Goal: Task Accomplishment & Management: Use online tool/utility

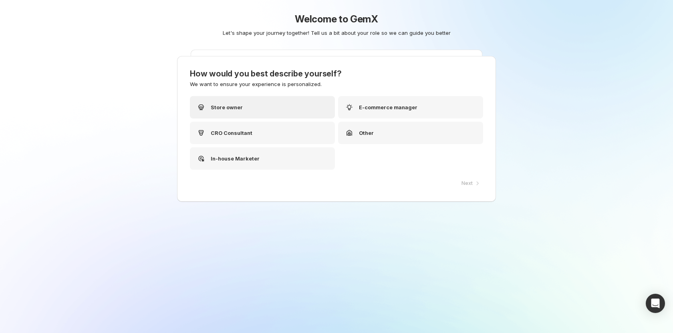
click at [287, 103] on div "Store owner" at bounding box center [262, 107] width 145 height 22
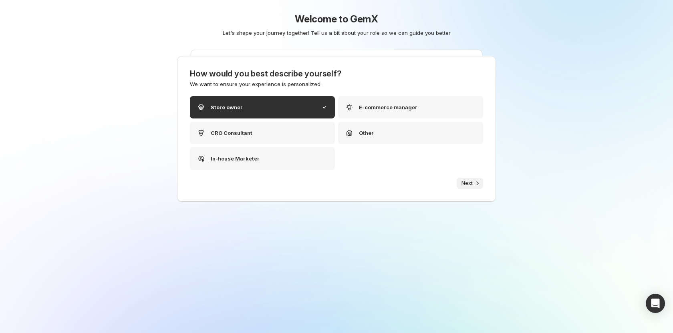
click at [471, 182] on span "Next" at bounding box center [466, 183] width 11 height 6
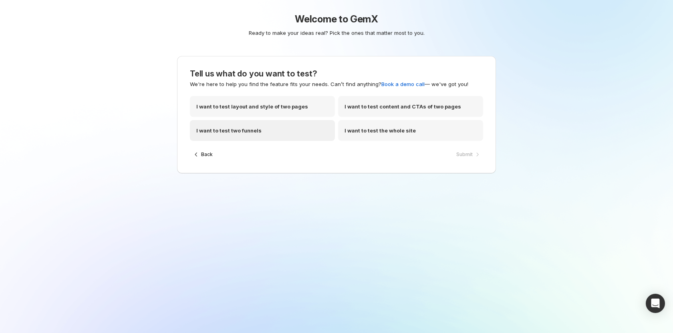
click at [261, 130] on div "I want to test two funnels" at bounding box center [262, 130] width 145 height 21
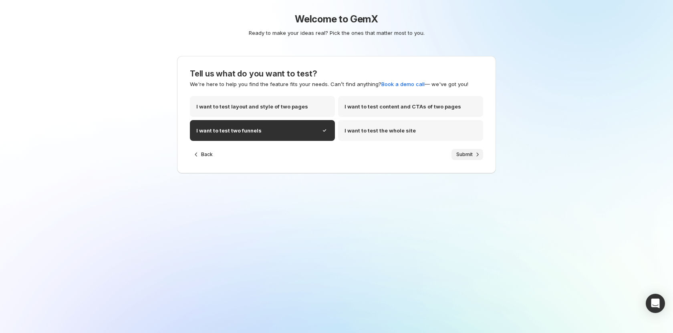
click at [456, 155] on button "Submit" at bounding box center [467, 154] width 32 height 11
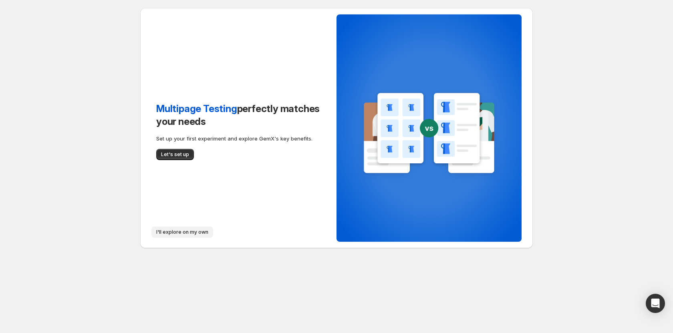
click at [175, 233] on span "I'll explore on my own" at bounding box center [182, 232] width 52 height 6
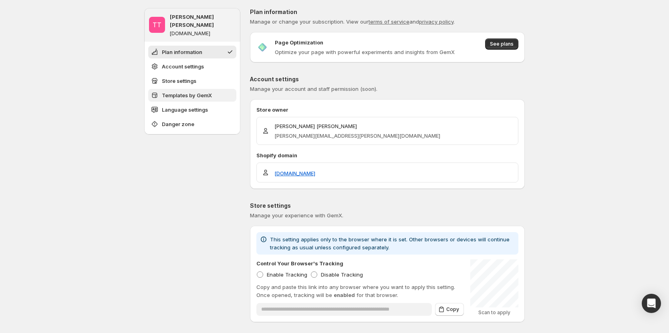
click at [192, 91] on span "Templates by GemX" at bounding box center [187, 95] width 50 height 8
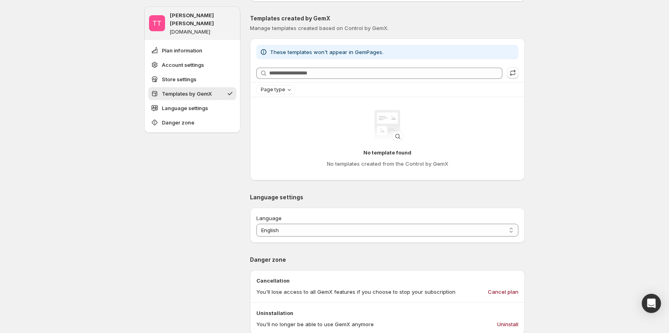
scroll to position [327, 0]
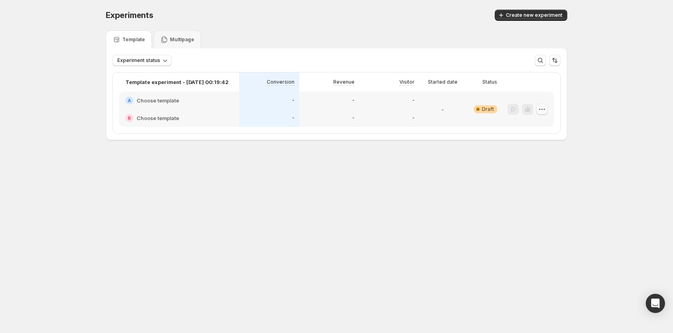
click at [539, 105] on icon "button" at bounding box center [542, 109] width 8 height 8
click at [526, 129] on div "Edit" at bounding box center [541, 126] width 49 height 8
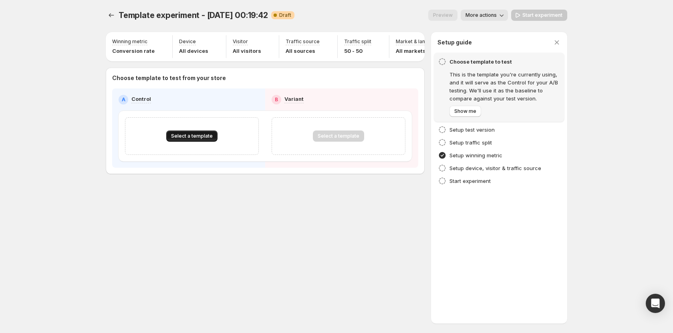
click at [205, 139] on span "Select a template" at bounding box center [192, 136] width 42 height 6
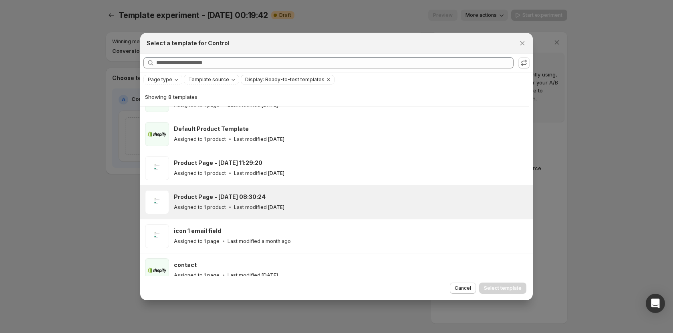
scroll to position [99, 0]
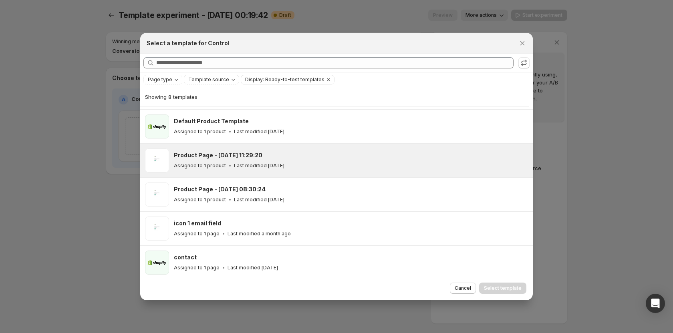
click at [223, 159] on div "Product Page - [DATE] 11:29:20 Assigned to 1 product Last modified [DATE]" at bounding box center [350, 160] width 352 height 18
click at [500, 286] on span "Select template" at bounding box center [503, 288] width 38 height 6
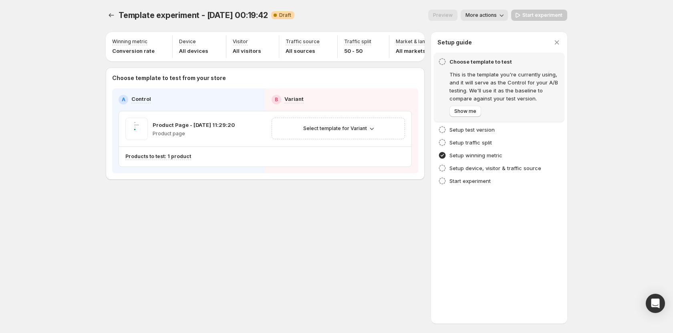
scroll to position [69, 0]
click at [335, 132] on span "Select template for Variant" at bounding box center [335, 128] width 64 height 6
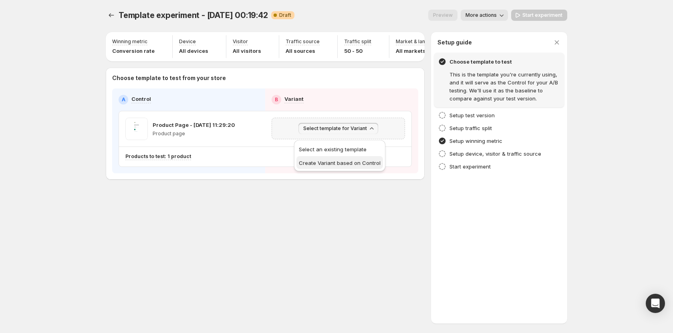
click at [332, 160] on span "Create Variant based on Control" at bounding box center [340, 163] width 82 height 6
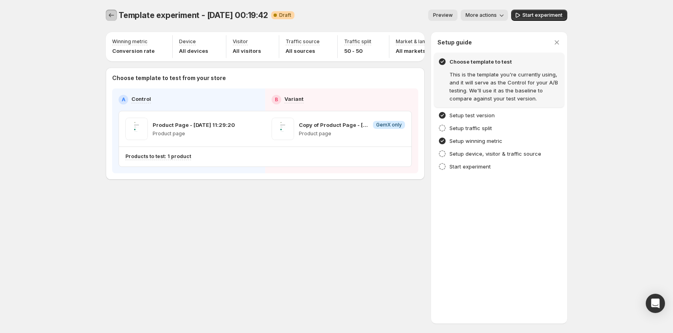
click at [112, 10] on button "Experiments" at bounding box center [111, 15] width 11 height 11
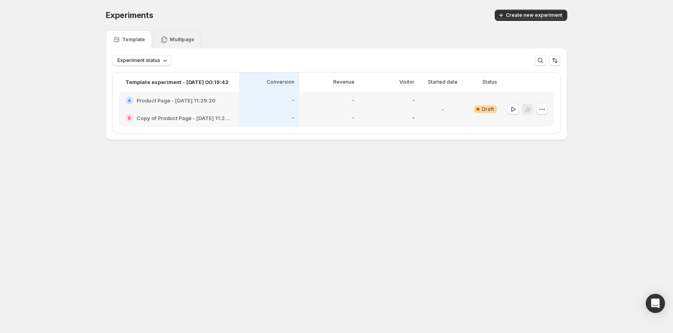
click at [186, 40] on p "Multipage" at bounding box center [182, 39] width 24 height 6
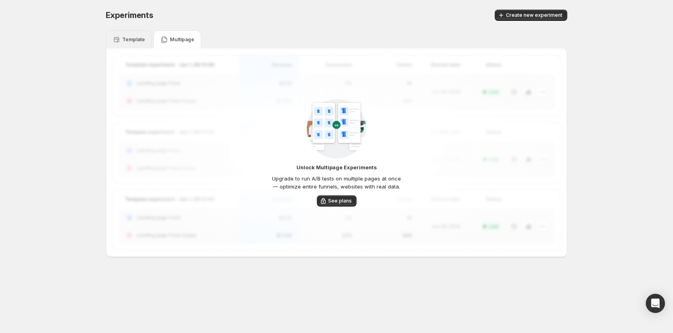
click at [125, 41] on p "Template" at bounding box center [133, 39] width 23 height 6
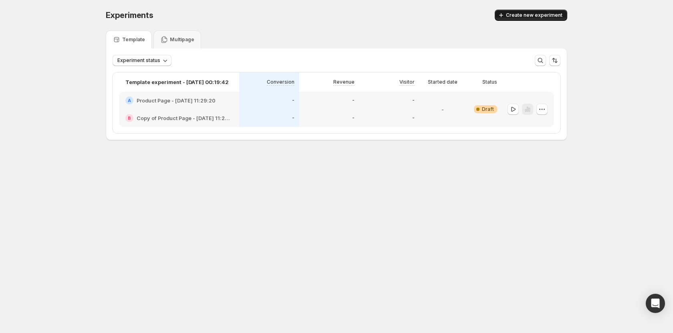
click at [505, 15] on icon "button" at bounding box center [501, 15] width 8 height 8
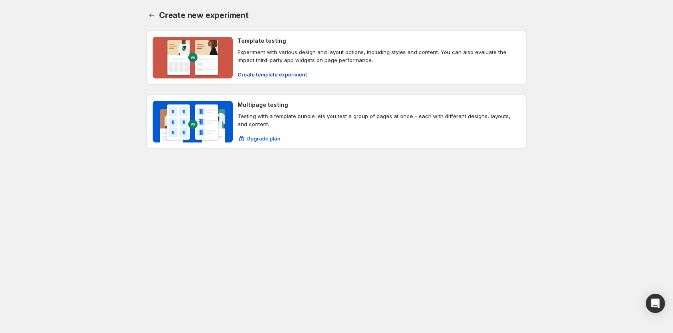
click at [272, 69] on button "Create template experiment" at bounding box center [272, 74] width 79 height 13
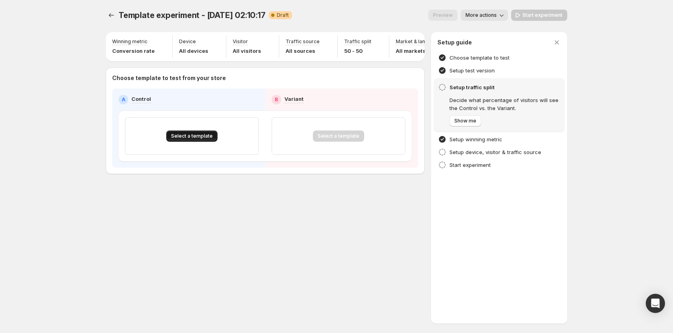
click at [185, 139] on span "Select a template" at bounding box center [192, 136] width 42 height 6
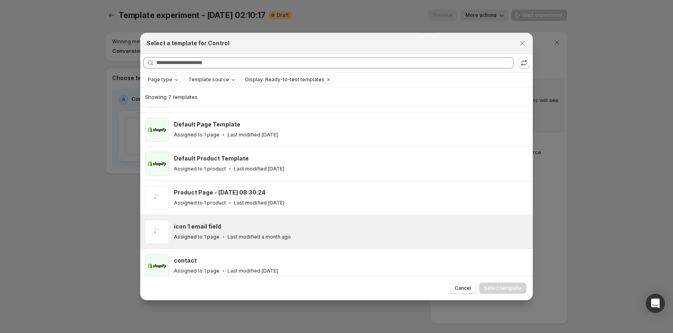
scroll to position [69, 0]
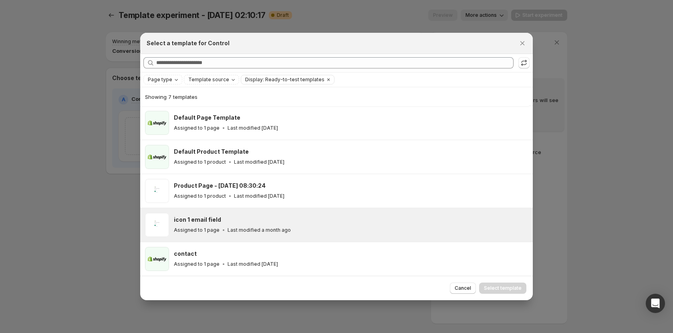
click at [198, 222] on h3 "icon 1 email field" at bounding box center [197, 220] width 47 height 8
click at [502, 286] on span "Select template" at bounding box center [503, 288] width 38 height 6
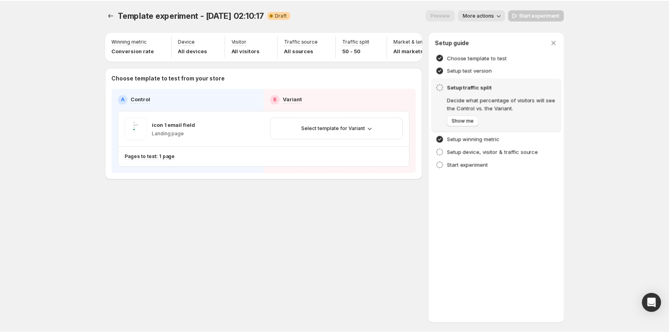
scroll to position [35, 0]
click at [339, 134] on button "Select template for Variant" at bounding box center [338, 128] width 80 height 11
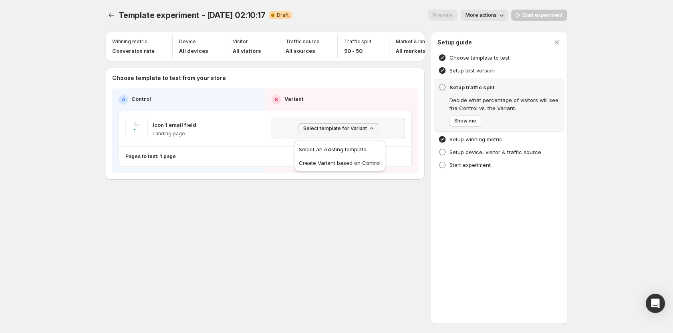
click at [341, 130] on span "Select template for Variant" at bounding box center [335, 128] width 64 height 6
click at [340, 130] on span "Select template for Variant" at bounding box center [335, 128] width 64 height 6
click at [333, 161] on span "Create Variant based on Control" at bounding box center [340, 163] width 82 height 6
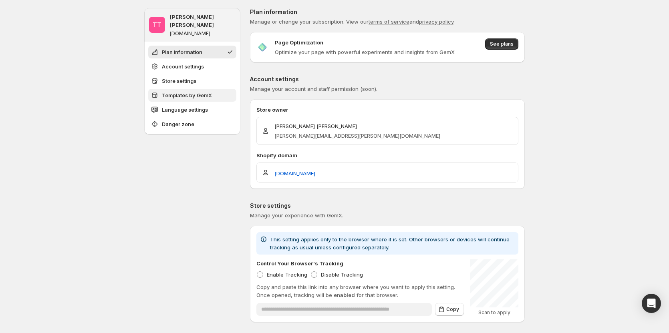
click at [177, 91] on span "Templates by GemX" at bounding box center [187, 95] width 50 height 8
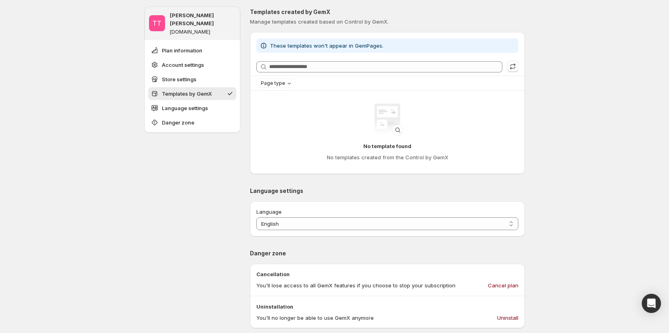
scroll to position [287, 0]
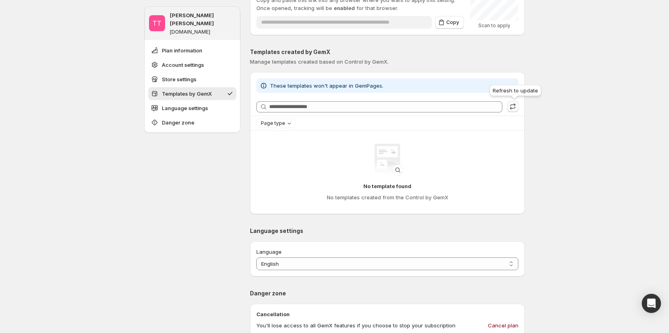
click at [513, 104] on icon "button" at bounding box center [513, 107] width 8 height 8
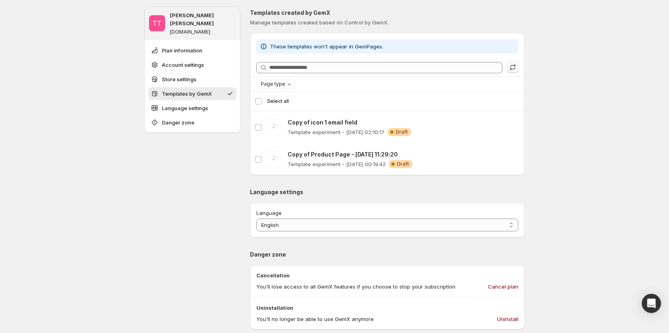
scroll to position [327, 0]
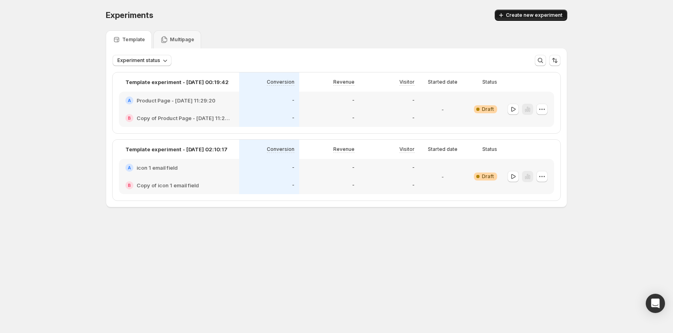
click at [529, 20] on button "Create new experiment" at bounding box center [531, 15] width 72 height 11
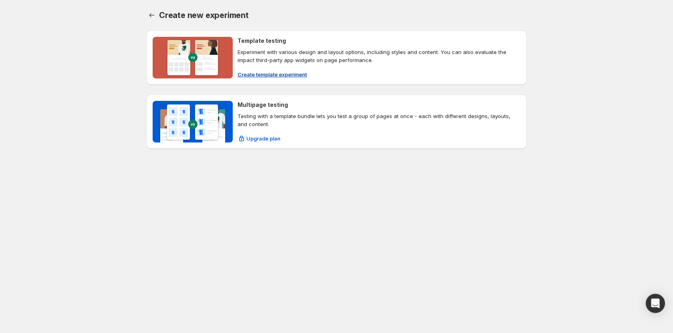
click at [283, 71] on span "Create template experiment" at bounding box center [271, 74] width 69 height 8
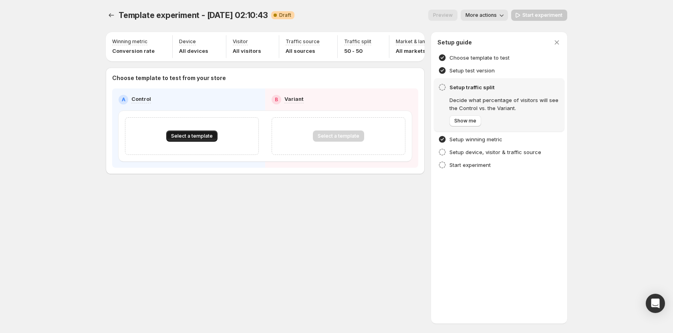
click at [195, 139] on span "Select a template" at bounding box center [192, 136] width 42 height 6
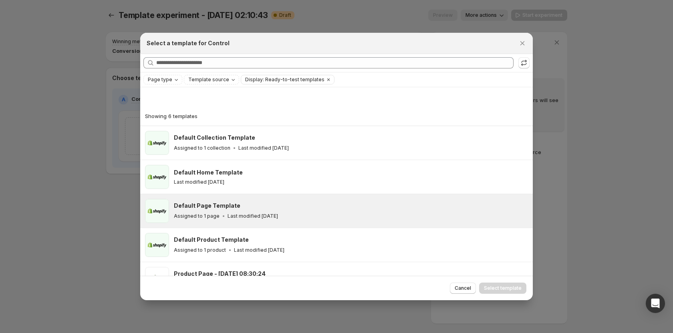
scroll to position [35, 0]
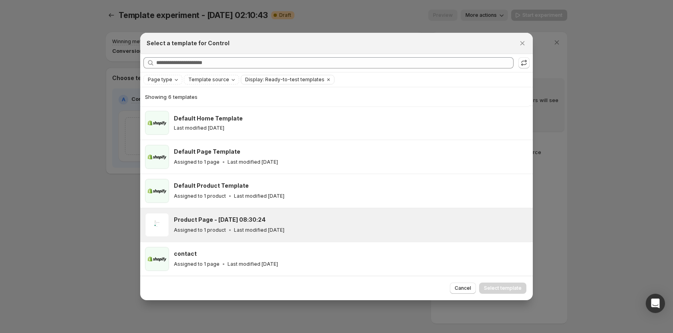
click at [210, 227] on p "Assigned to 1 product" at bounding box center [200, 230] width 52 height 6
click at [516, 285] on span "Select template" at bounding box center [503, 288] width 38 height 6
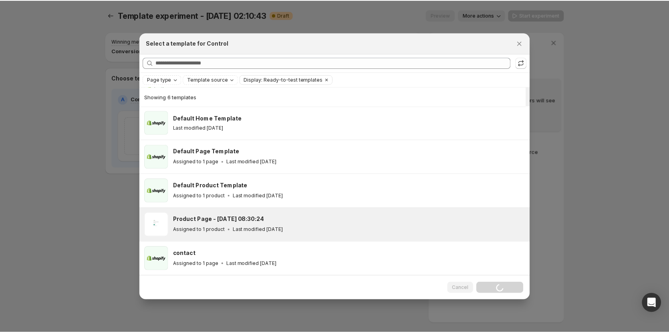
scroll to position [1, 0]
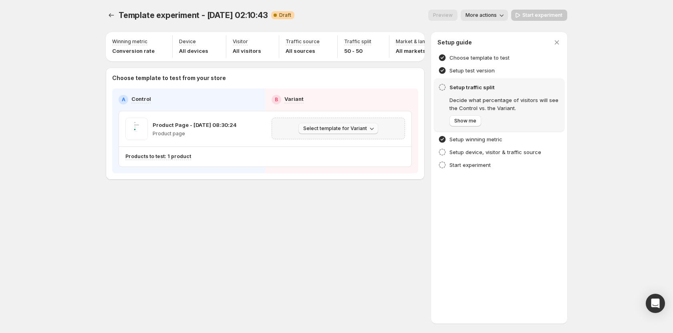
click at [331, 129] on button "Select template for Variant" at bounding box center [338, 128] width 80 height 11
click at [329, 164] on span "Create Variant based on Control" at bounding box center [340, 163] width 82 height 6
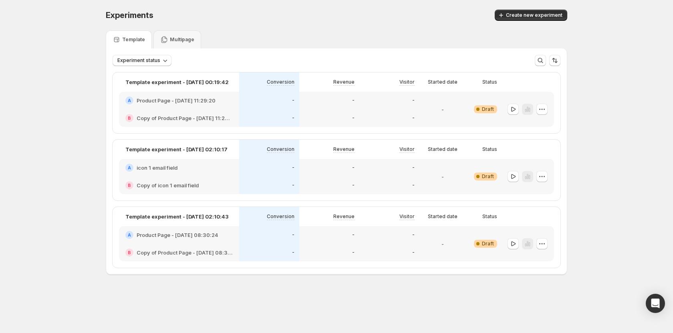
click at [69, 156] on div "Experiments. This page is ready Experiments Create new experiment Template Mult…" at bounding box center [336, 159] width 673 height 318
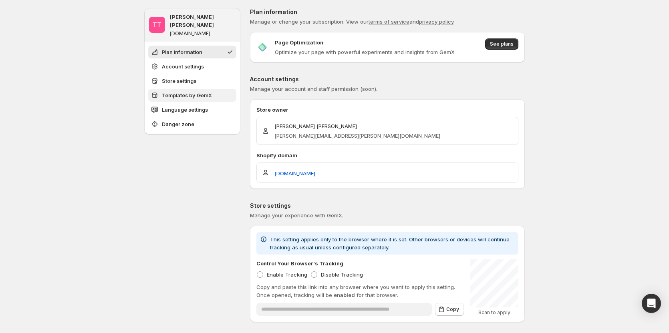
click at [181, 91] on span "Templates by GemX" at bounding box center [187, 95] width 50 height 8
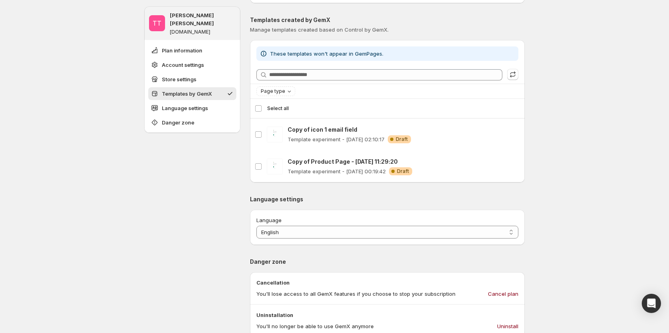
scroll to position [327, 0]
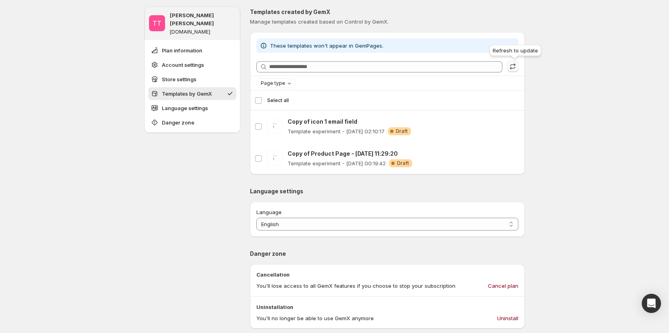
click at [516, 63] on icon "button" at bounding box center [513, 66] width 8 height 8
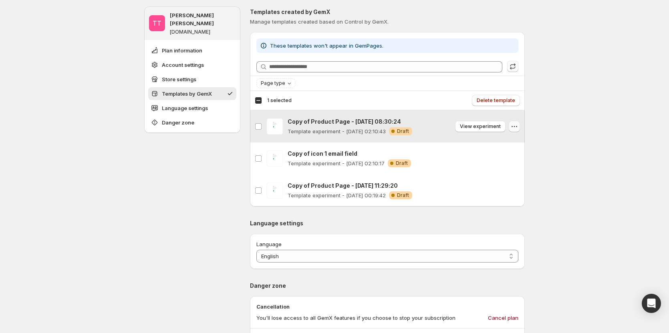
click at [517, 126] on icon "button" at bounding box center [514, 127] width 8 height 8
drag, startPoint x: 212, startPoint y: 140, endPoint x: 321, endPoint y: 142, distance: 108.5
click at [212, 141] on div "TT [PERSON_NAME] [PERSON_NAME] [DOMAIN_NAME] Plan information Account settings …" at bounding box center [192, 126] width 96 height 891
click at [514, 127] on icon "button" at bounding box center [514, 127] width 8 height 8
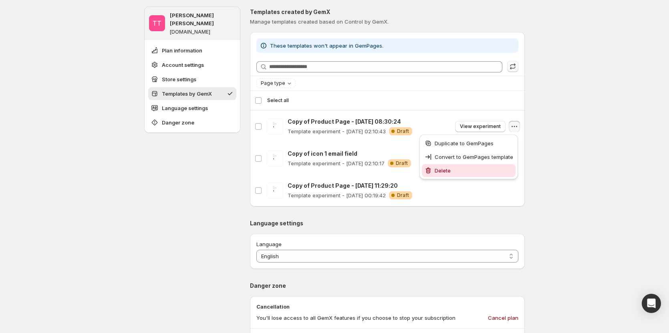
click at [468, 171] on span "Delete" at bounding box center [473, 171] width 78 height 8
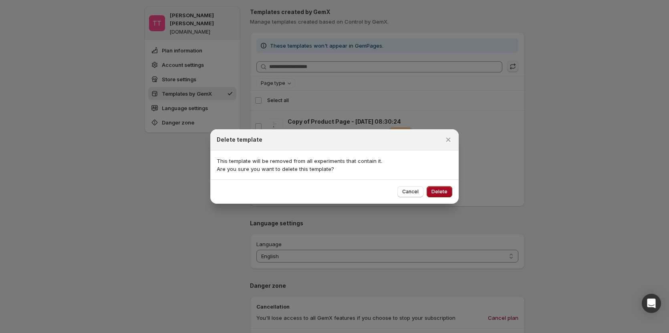
click at [441, 191] on span "Delete" at bounding box center [439, 192] width 16 height 6
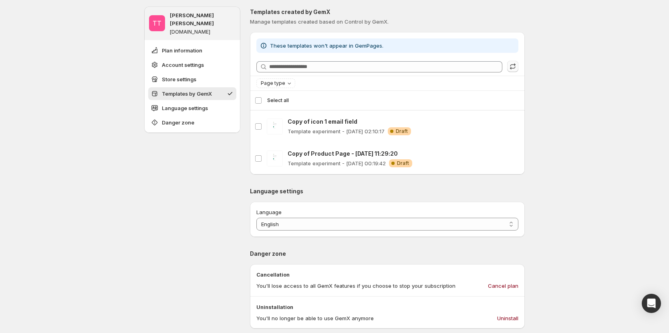
click at [261, 100] on div "Select all 2 templates Select all" at bounding box center [387, 100] width 265 height 19
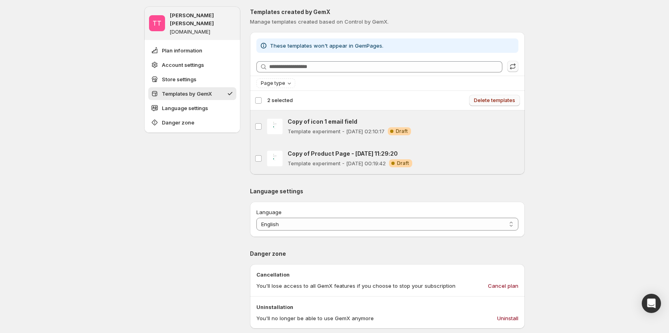
click at [501, 100] on span "Delete templates" at bounding box center [494, 100] width 41 height 6
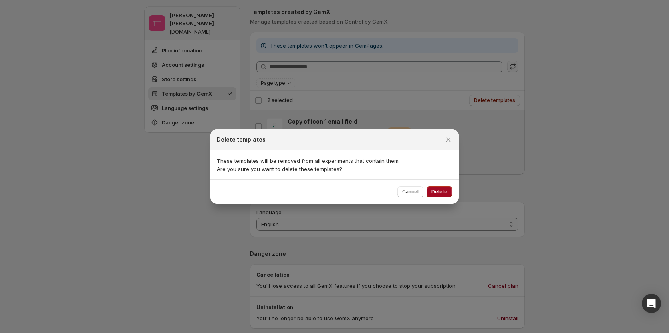
click at [441, 191] on span "Delete" at bounding box center [439, 192] width 16 height 6
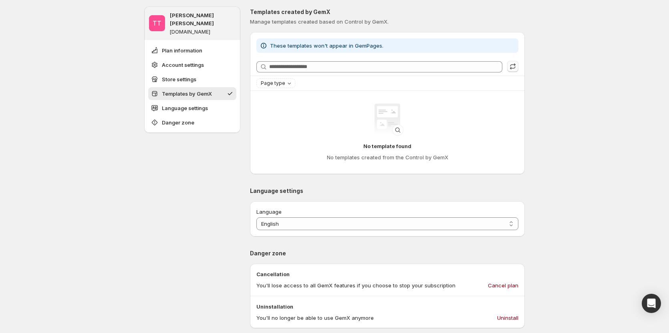
click at [587, 170] on div "**********" at bounding box center [334, 128] width 669 height 910
click at [608, 169] on div "**********" at bounding box center [334, 128] width 669 height 910
click at [583, 66] on div "**********" at bounding box center [334, 128] width 669 height 910
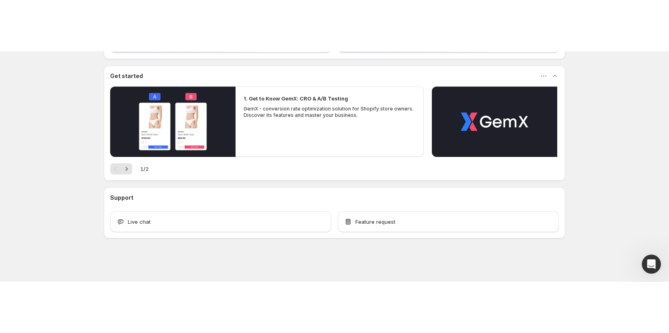
scroll to position [90, 0]
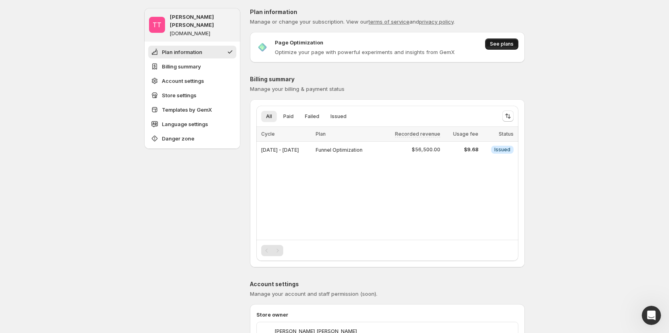
click at [509, 43] on span "See plans" at bounding box center [502, 44] width 24 height 6
